Goal: Check status: Check status

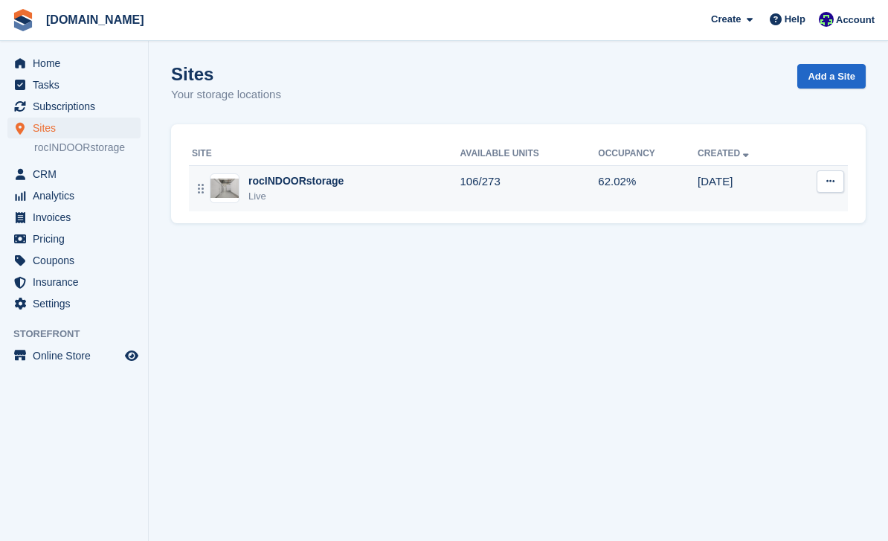
click at [422, 166] on td "rocINDOORstorage Live" at bounding box center [325, 188] width 272 height 46
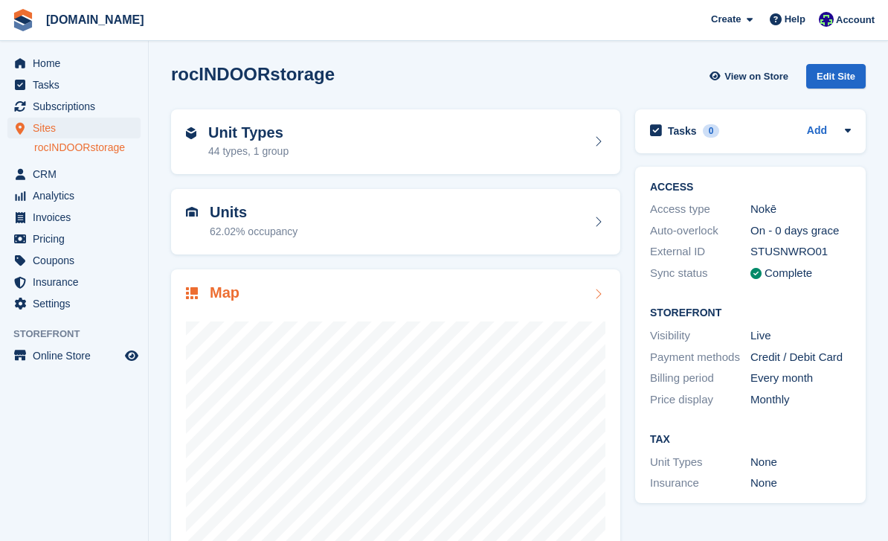
click at [363, 298] on div "Map" at bounding box center [396, 294] width 420 height 20
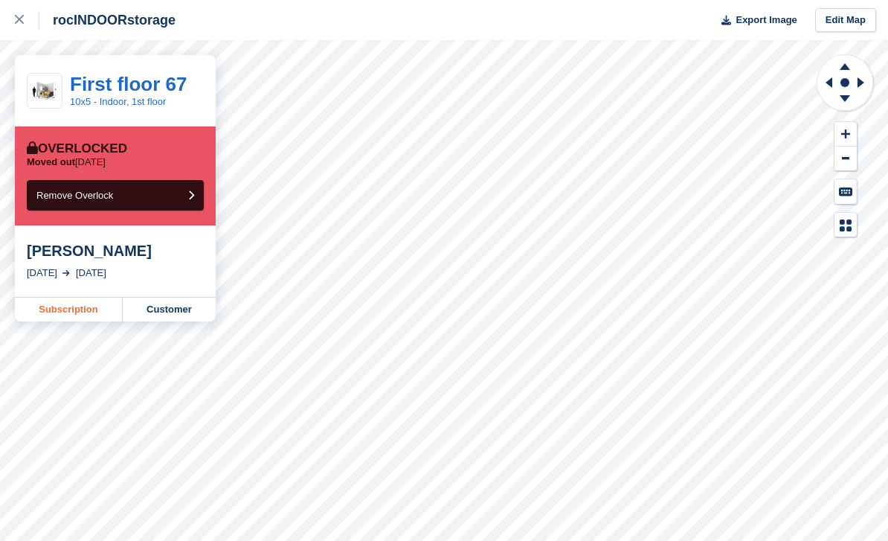
click at [88, 313] on link "Subscription" at bounding box center [69, 310] width 108 height 24
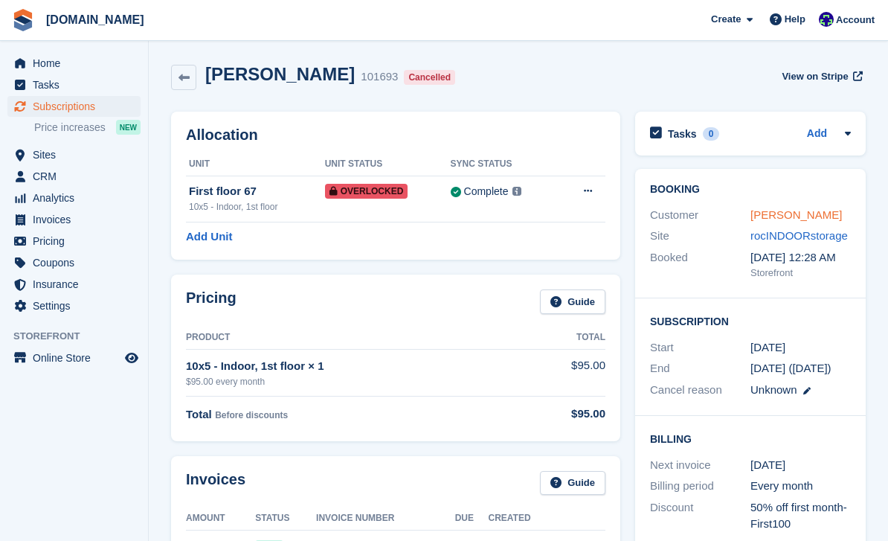
click at [791, 220] on link "[PERSON_NAME]" at bounding box center [797, 214] width 92 height 13
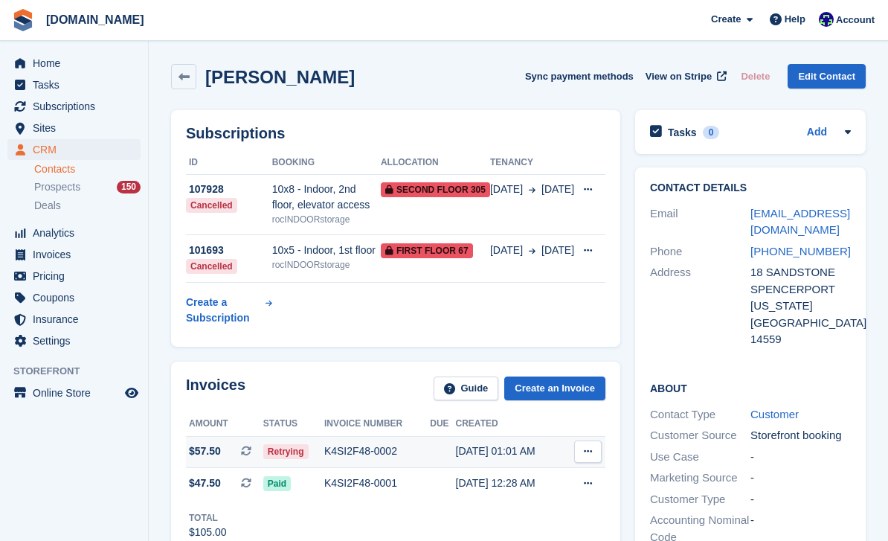
click at [376, 450] on div "K4SI2F48-0002" at bounding box center [377, 451] width 106 height 16
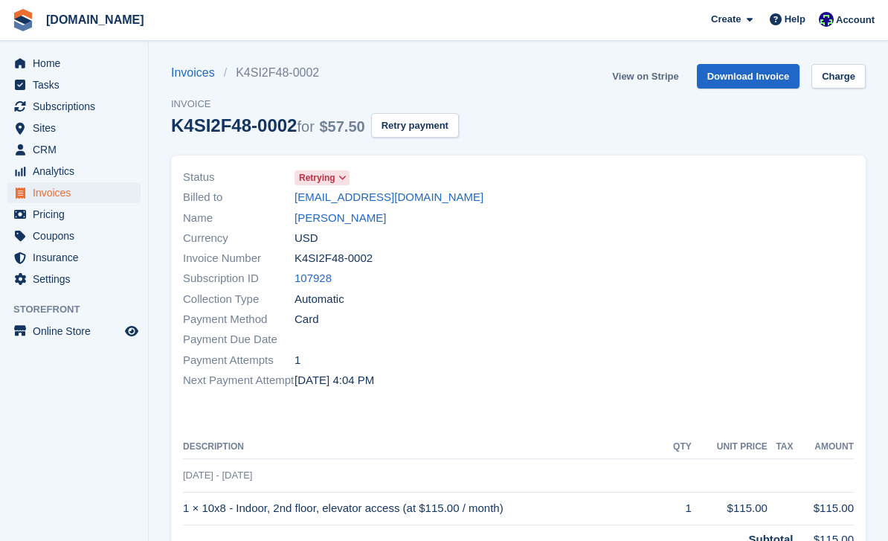
click at [647, 79] on link "View on Stripe" at bounding box center [645, 76] width 78 height 25
click at [350, 218] on link "[PERSON_NAME]" at bounding box center [341, 218] width 92 height 17
